Goal: Information Seeking & Learning: Learn about a topic

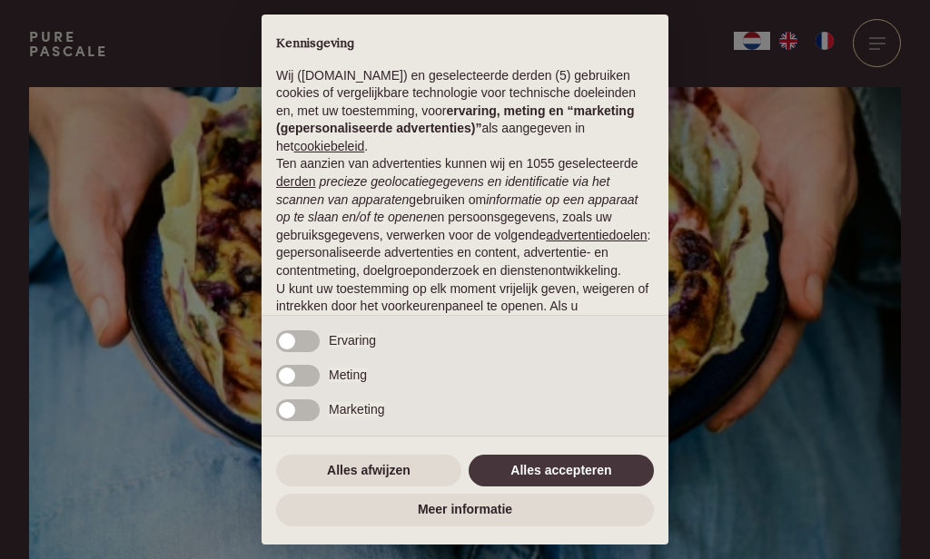
click at [564, 478] on button "Alles accepteren" at bounding box center [560, 471] width 185 height 33
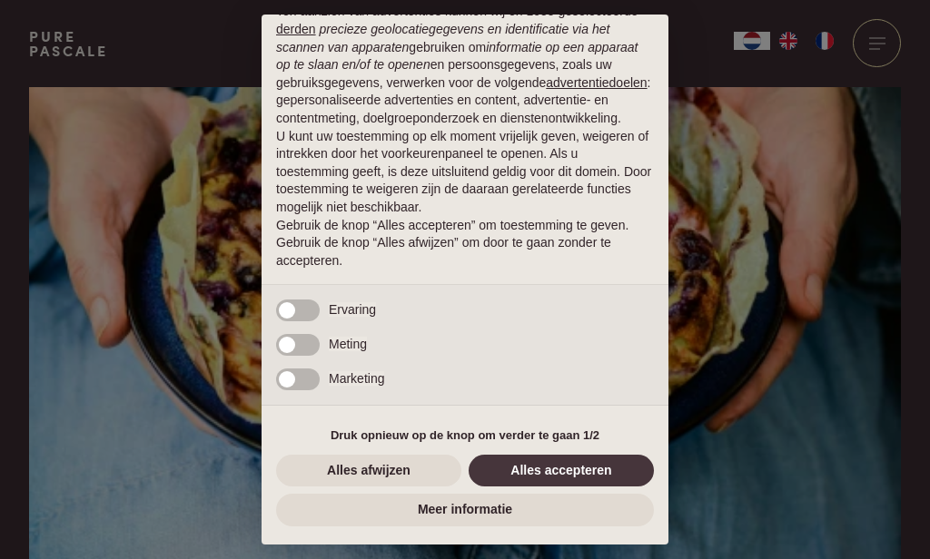
click at [574, 484] on button "Alles accepteren" at bounding box center [560, 471] width 185 height 33
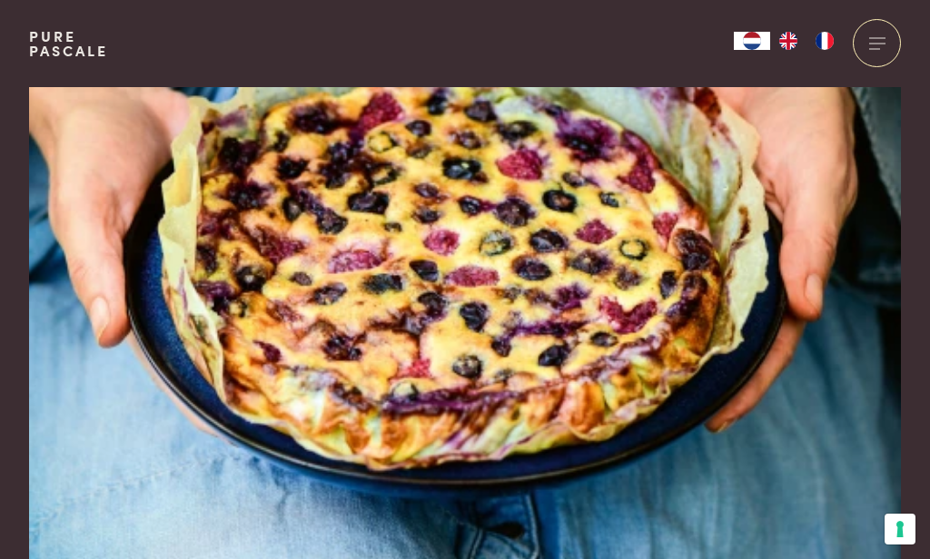
click at [564, 476] on img at bounding box center [465, 348] width 872 height 523
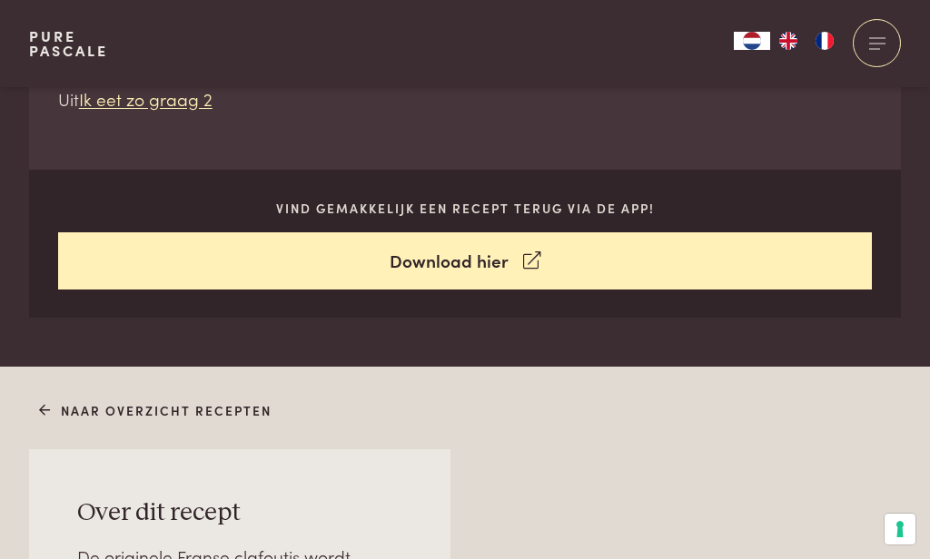
scroll to position [664, 0]
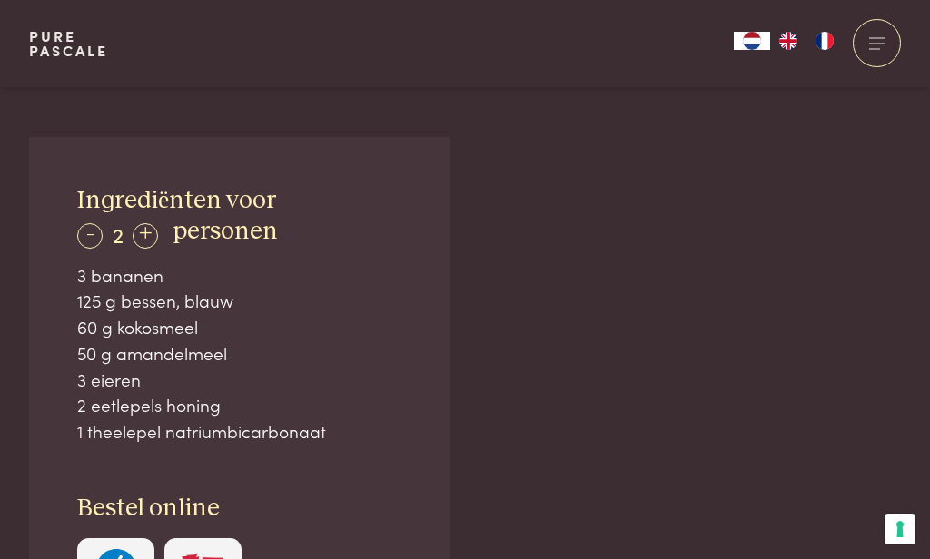
scroll to position [1042, 0]
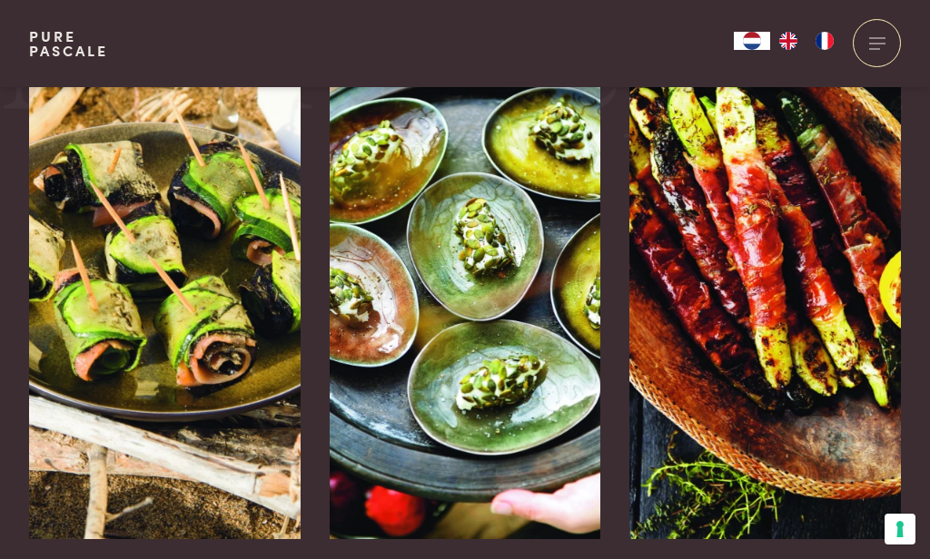
scroll to position [3006, 0]
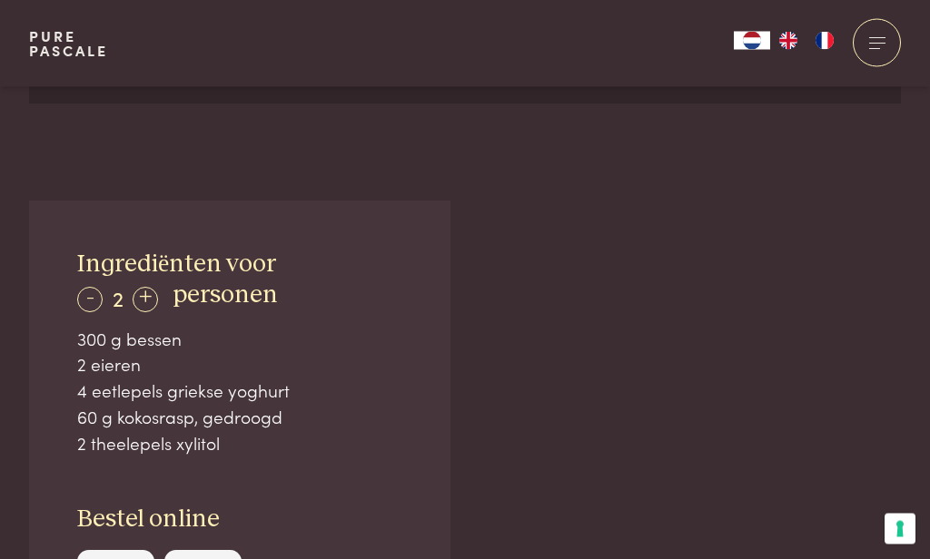
scroll to position [985, 0]
